Goal: Transaction & Acquisition: Purchase product/service

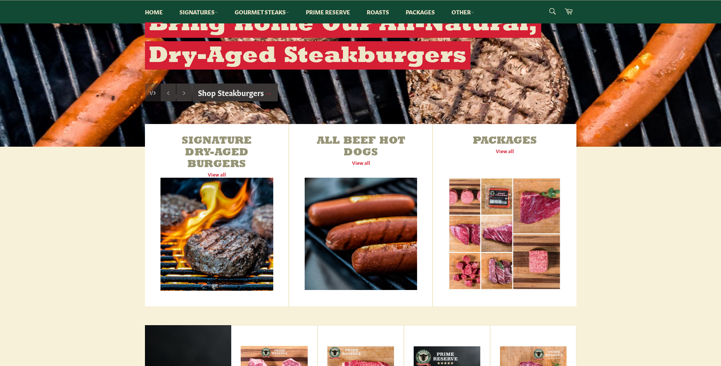
scroll to position [255, 0]
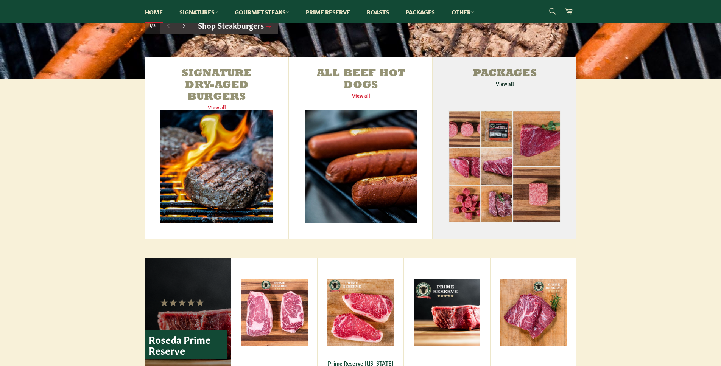
click at [494, 68] on link "Packages View all" at bounding box center [504, 148] width 143 height 182
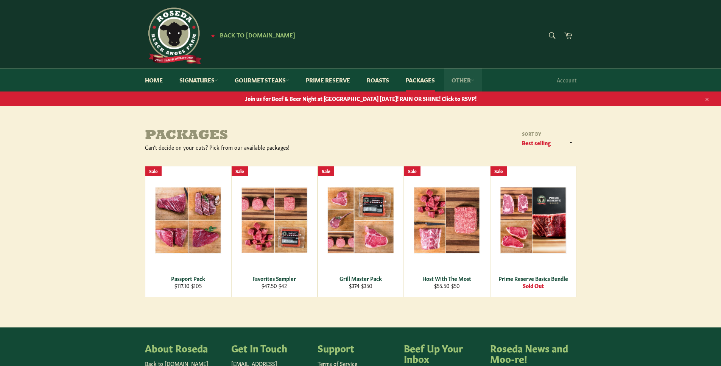
click at [466, 82] on link "Other" at bounding box center [463, 79] width 38 height 23
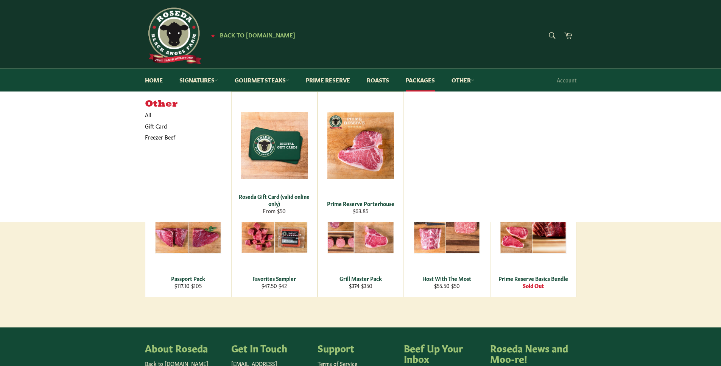
click at [89, 257] on main "Packages Can't decide on your cuts? Pick from our available packages! Sort by F…" at bounding box center [360, 228] width 721 height 199
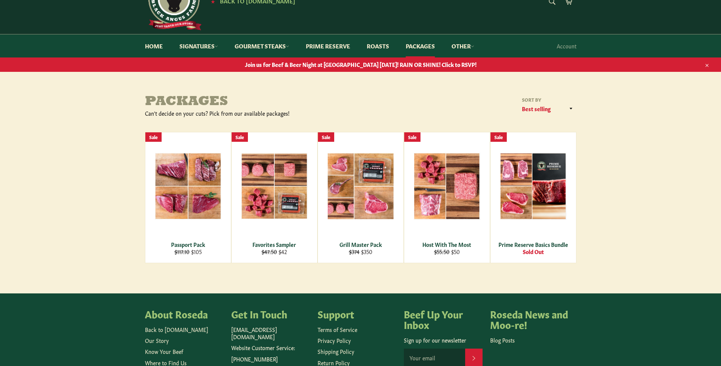
scroll to position [95, 0]
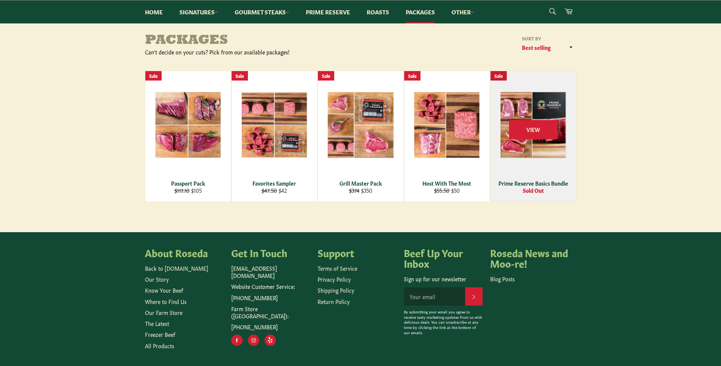
click at [511, 153] on div "View" at bounding box center [532, 136] width 85 height 131
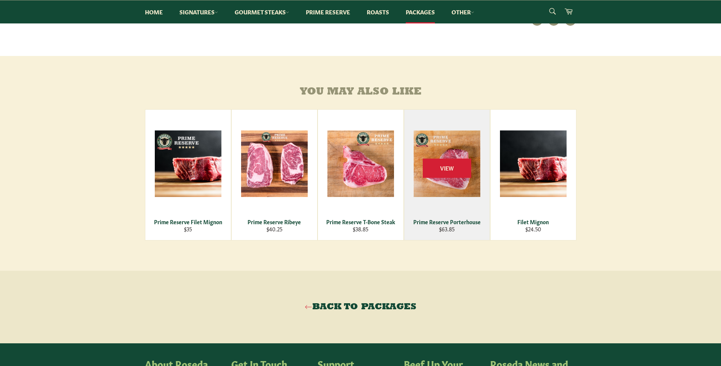
scroll to position [317, 0]
